Goal: Task Accomplishment & Management: Use online tool/utility

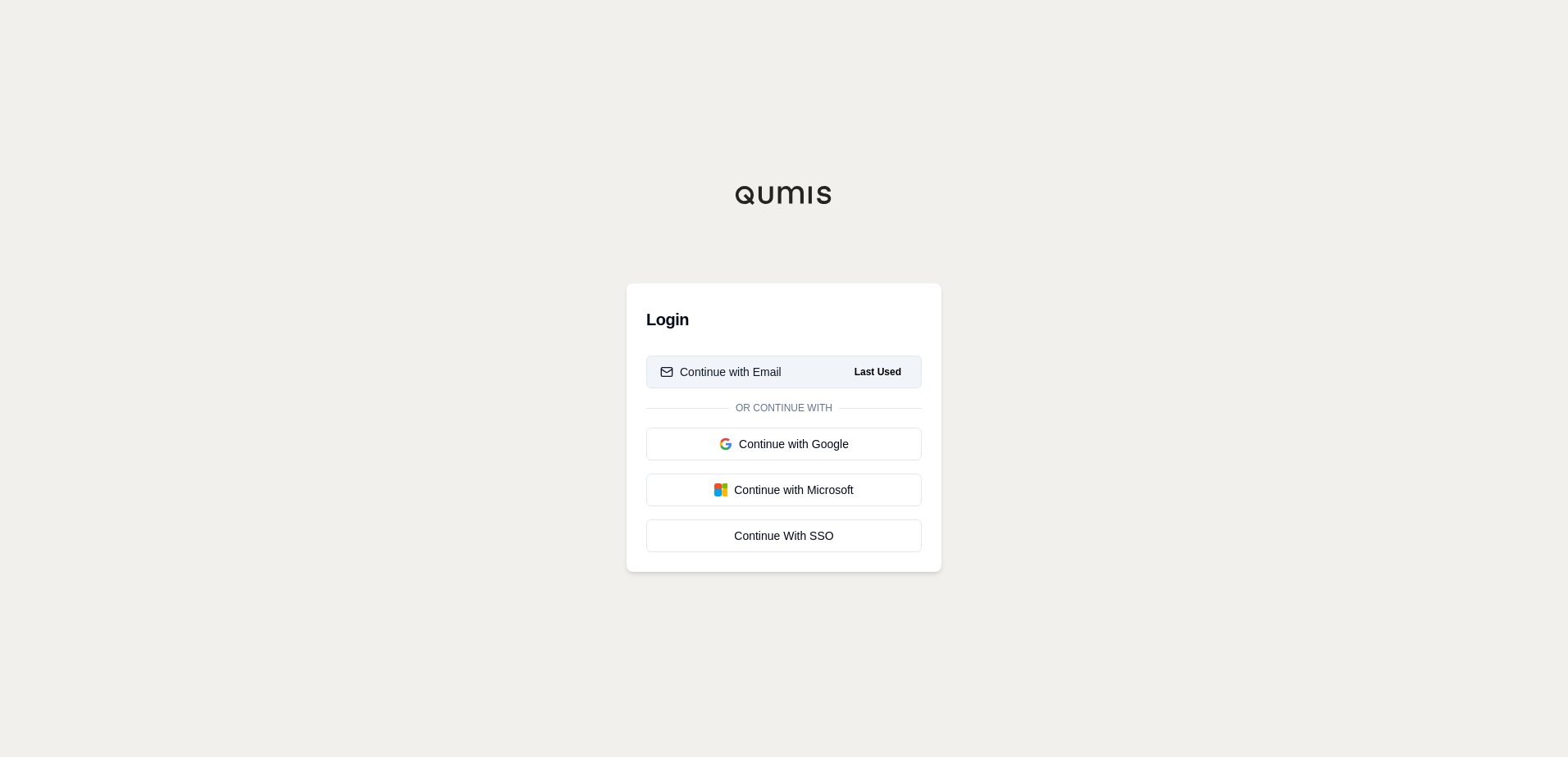
click at [726, 374] on div "Continue with Email" at bounding box center [721, 372] width 121 height 16
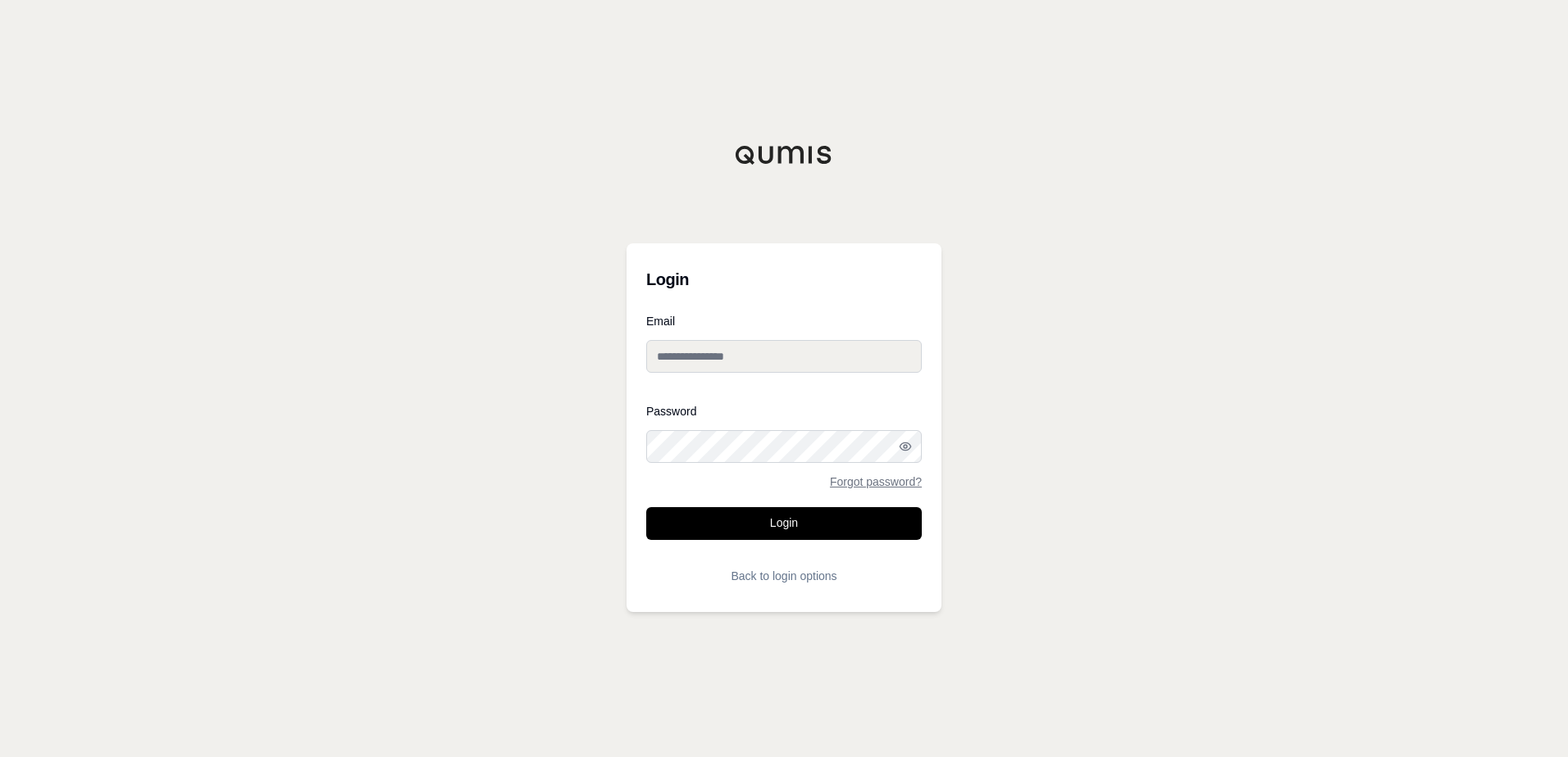
click at [750, 357] on input "Email" at bounding box center [784, 356] width 275 height 32
type input "**********"
click at [646, 463] on div at bounding box center [646, 463] width 0 height 0
click at [781, 518] on button "Login" at bounding box center [784, 524] width 275 height 32
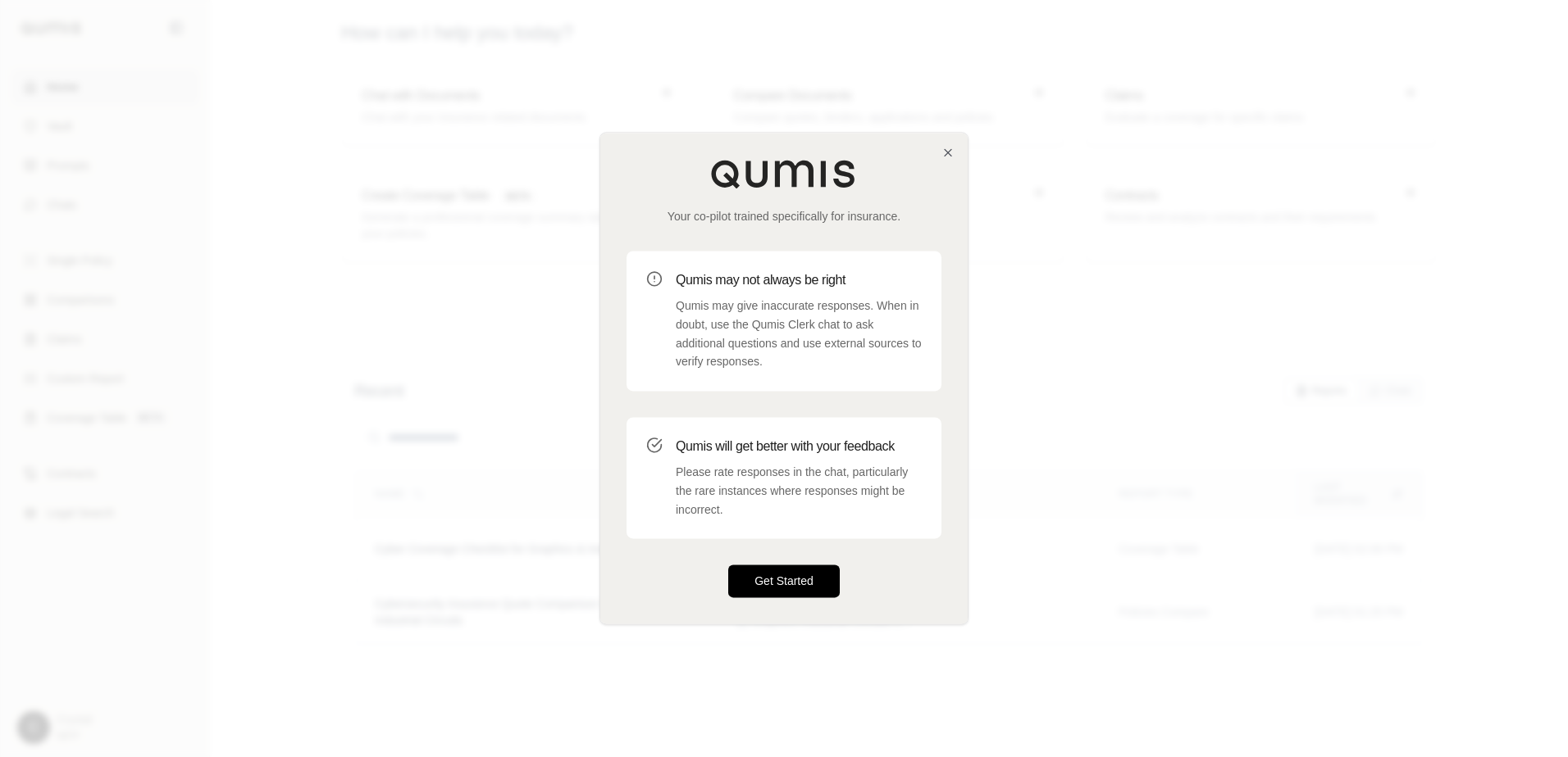
click at [781, 574] on button "Get Started" at bounding box center [784, 582] width 111 height 32
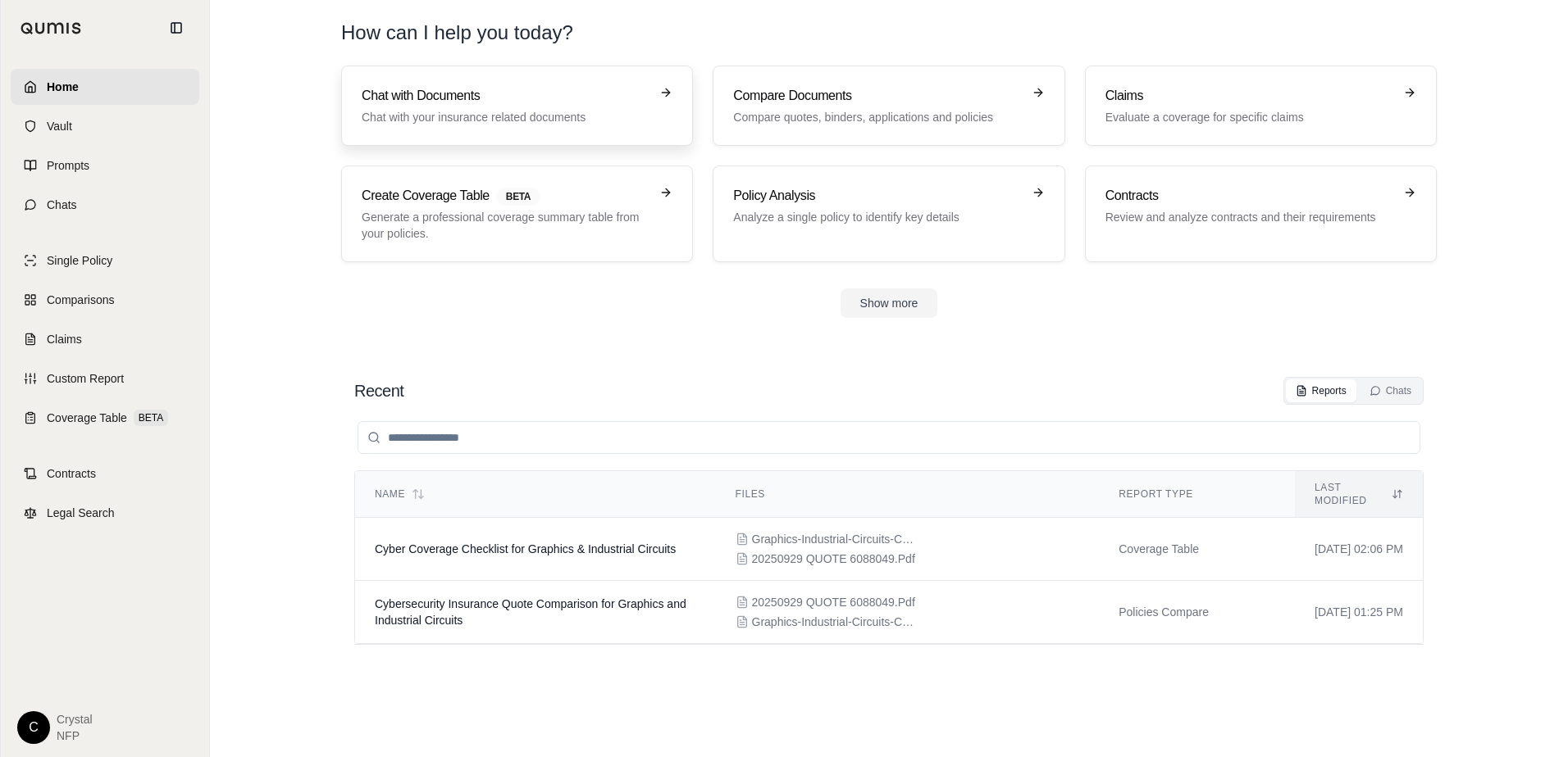
click at [516, 106] on div "Chat with Documents Chat with your insurance related documents" at bounding box center [505, 106] width 288 height 39
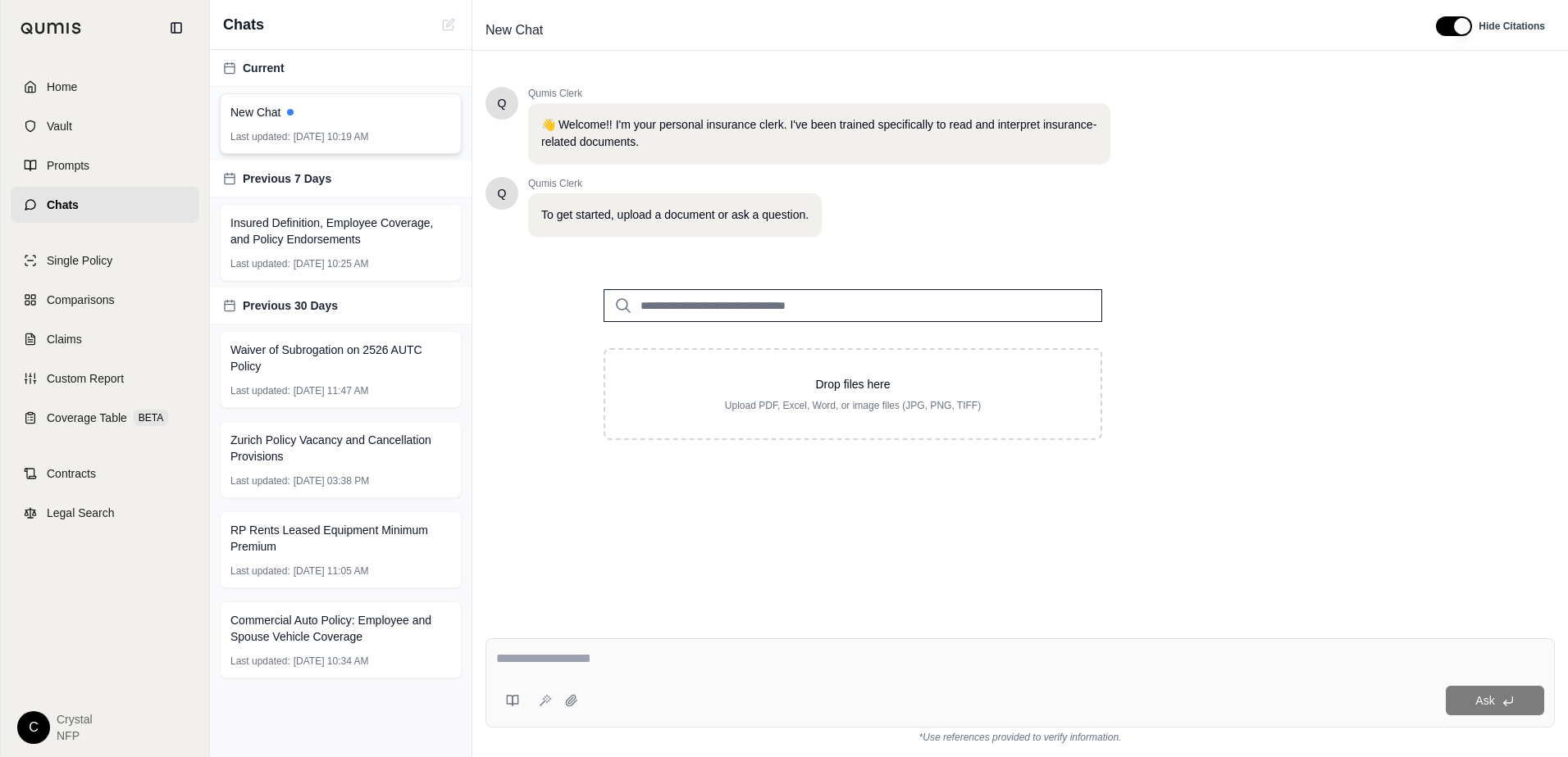
click at [264, 126] on div "New Chat Last updated: [DATE] 10:19 AM" at bounding box center [340, 123] width 242 height 61
click at [90, 79] on link "Home" at bounding box center [104, 87] width 189 height 36
